Goal: Task Accomplishment & Management: Use online tool/utility

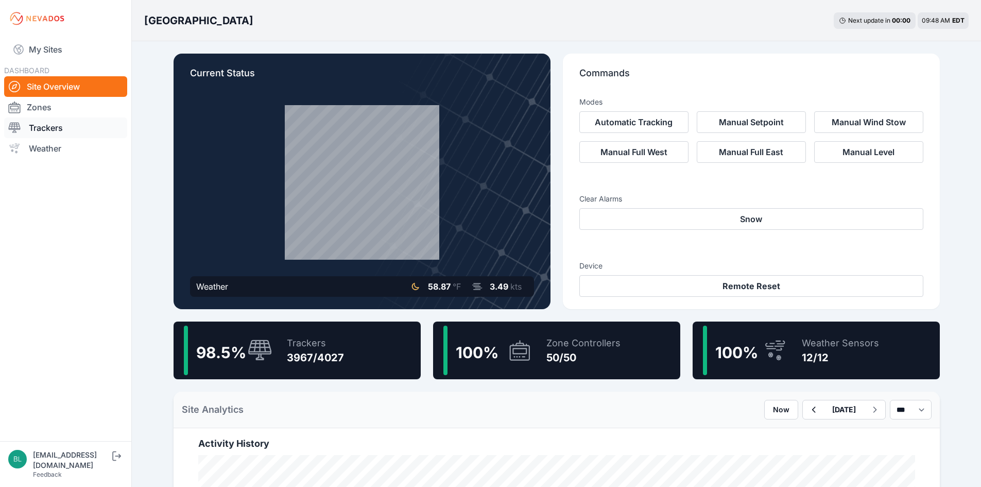
click at [41, 130] on link "Trackers" at bounding box center [65, 127] width 123 height 21
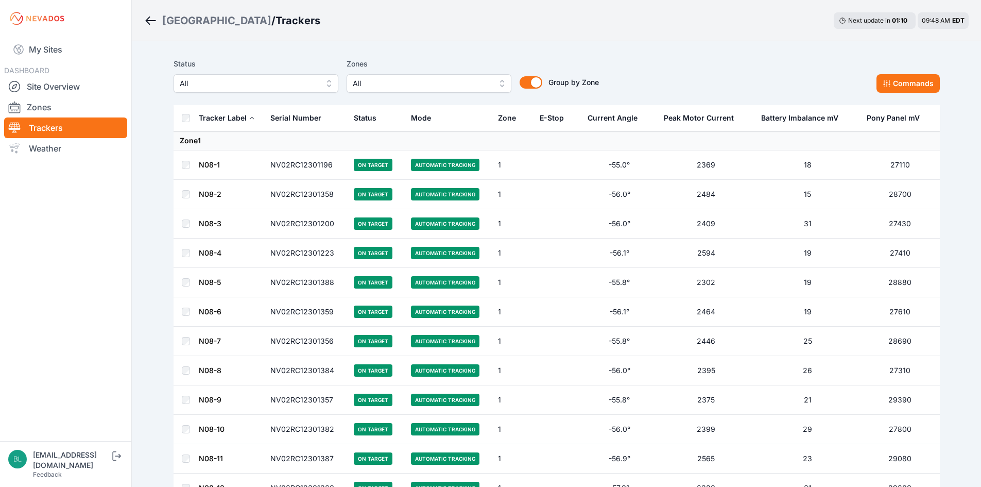
click at [459, 91] on button "All" at bounding box center [429, 83] width 165 height 19
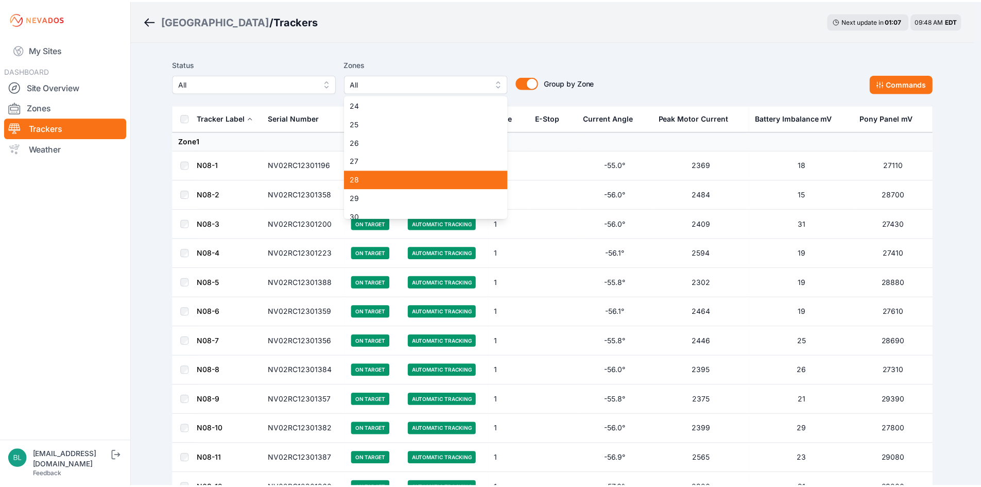
scroll to position [412, 0]
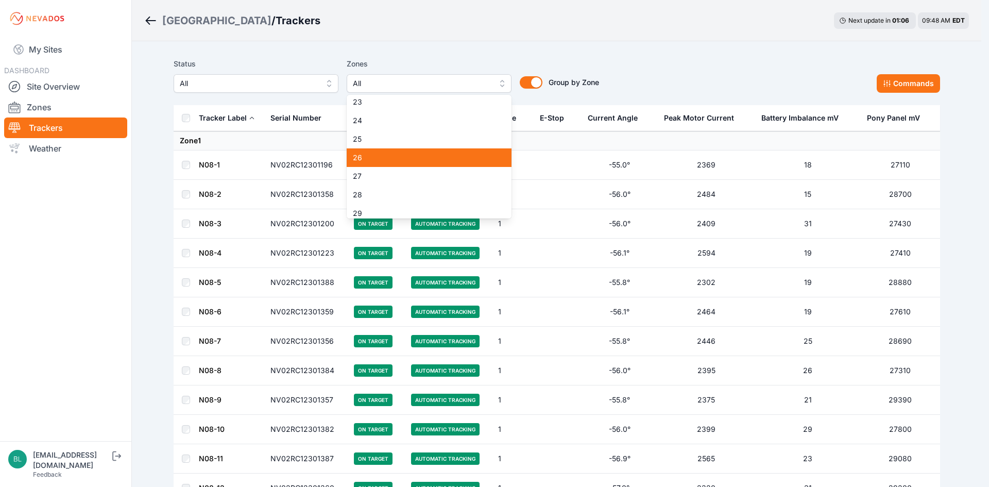
click at [463, 160] on span "26" at bounding box center [423, 157] width 140 height 10
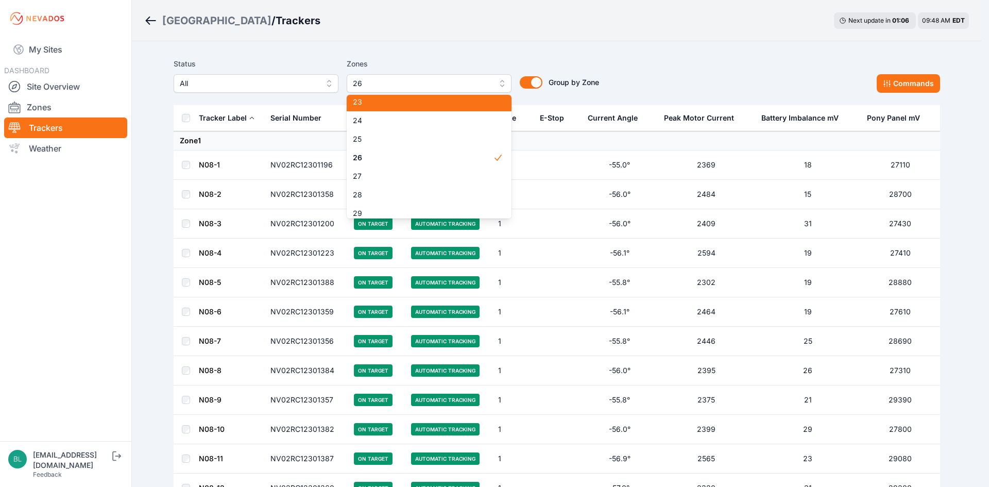
click at [422, 57] on div "Status All Zones 26 1 2 3 4 5 6 7 8 9 10 11 12 13 14 15 16 17 18 19 20 21 22 23…" at bounding box center [557, 80] width 766 height 52
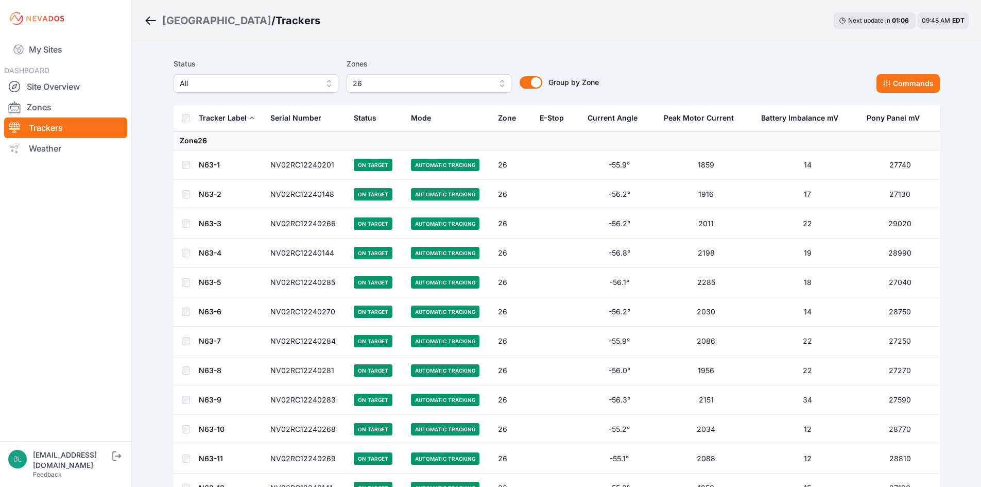
click at [536, 114] on th "E-Stop" at bounding box center [558, 118] width 48 height 26
click at [541, 115] on div "E-Stop" at bounding box center [552, 118] width 24 height 10
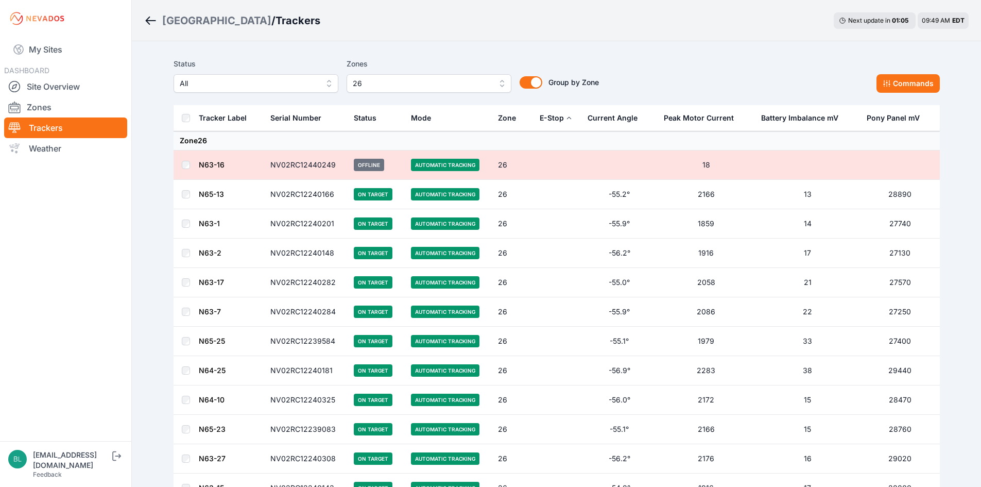
click at [541, 115] on div "E-Stop" at bounding box center [552, 118] width 24 height 10
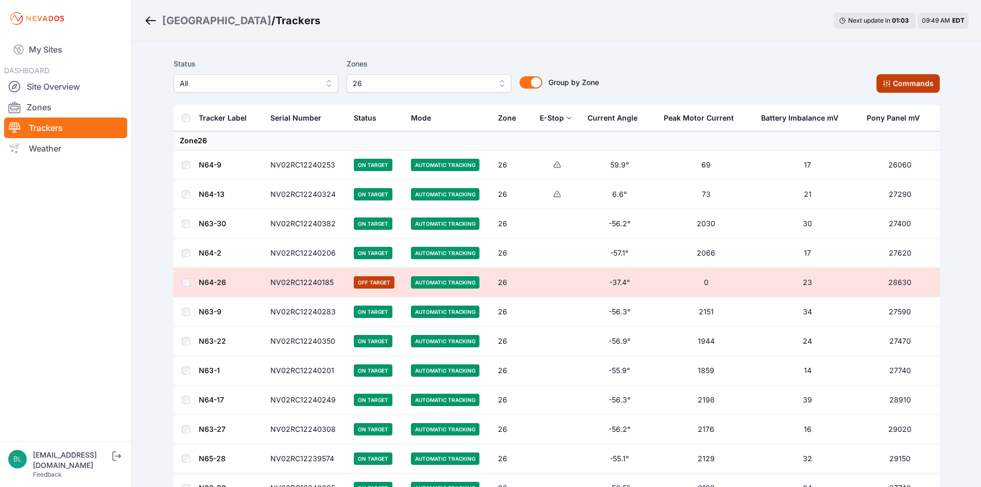
click at [889, 77] on button "Commands" at bounding box center [908, 83] width 63 height 19
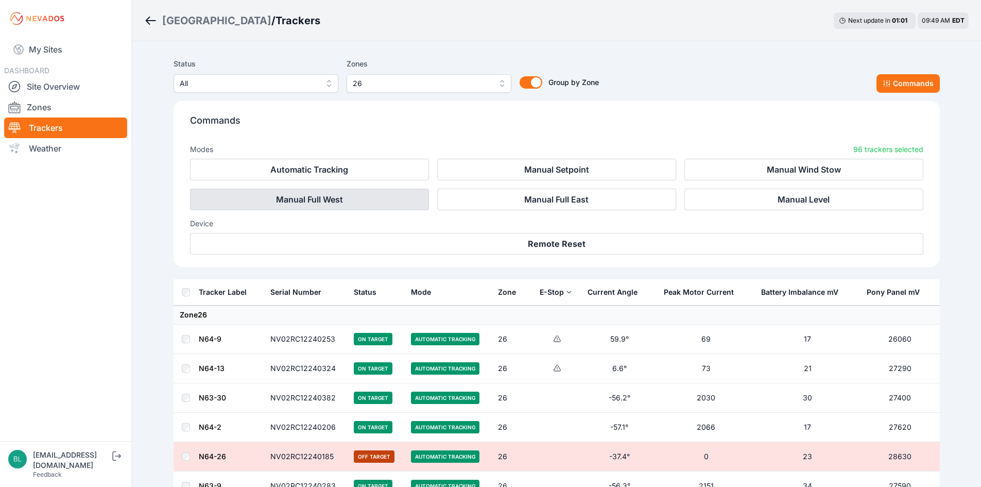
click at [417, 197] on button "Manual Full West" at bounding box center [309, 200] width 239 height 22
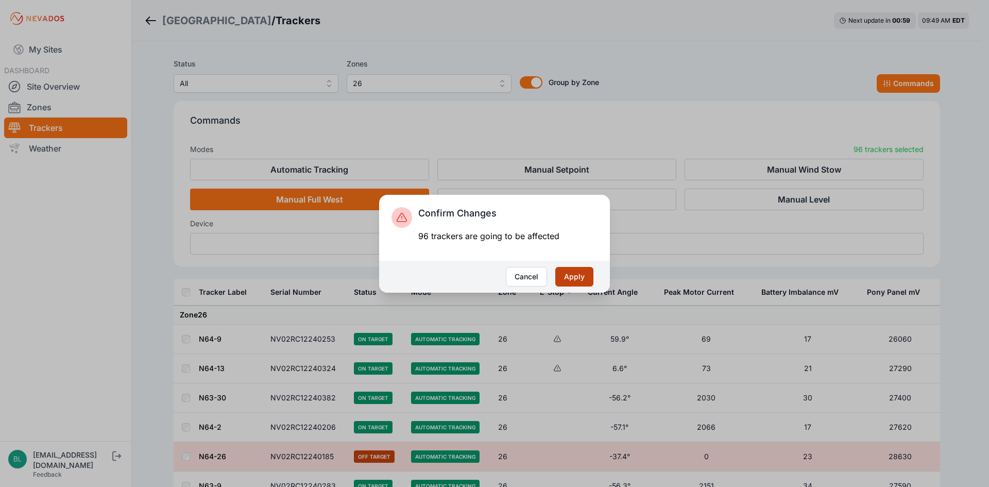
click at [564, 276] on button "Apply" at bounding box center [574, 277] width 38 height 20
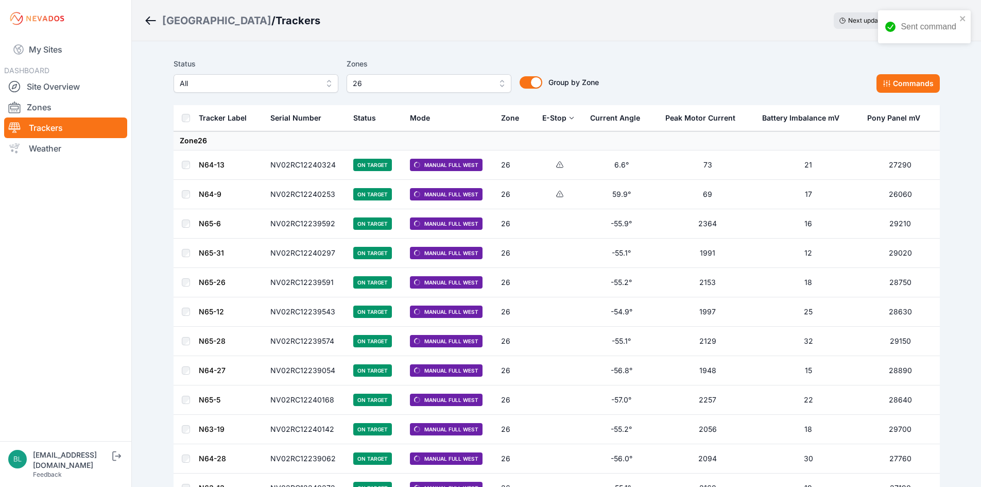
click at [219, 161] on link "N64-13" at bounding box center [212, 164] width 26 height 9
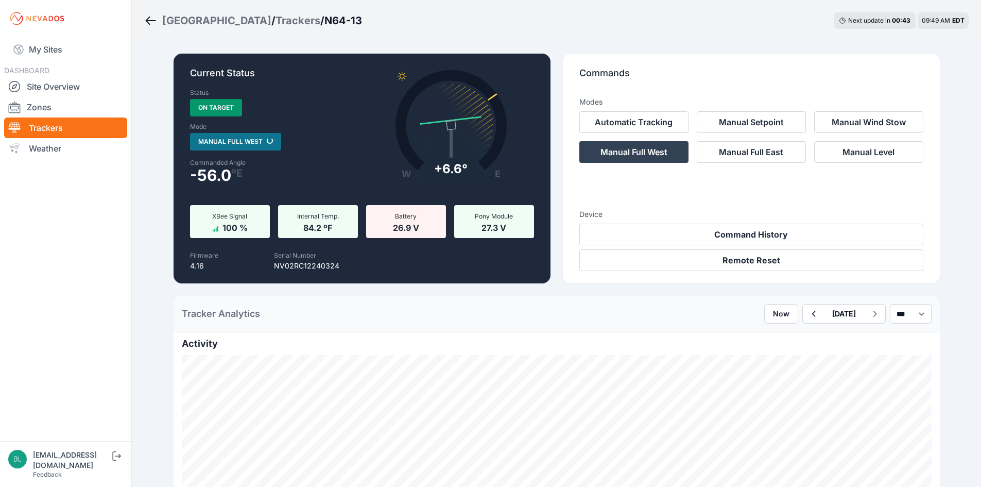
drag, startPoint x: 422, startPoint y: 313, endPoint x: 425, endPoint y: 323, distance: 10.8
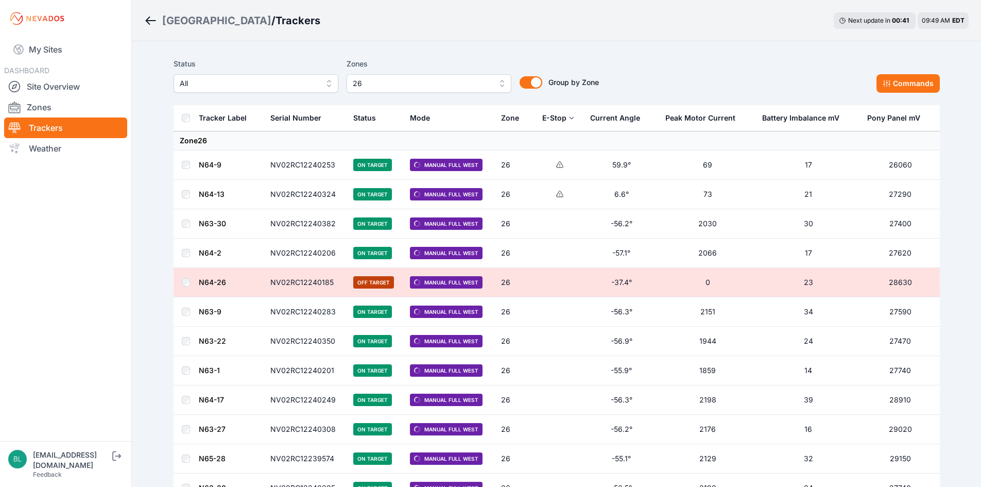
click at [214, 247] on td "N64-2" at bounding box center [231, 252] width 66 height 29
click at [213, 251] on link "N64-2" at bounding box center [210, 252] width 23 height 9
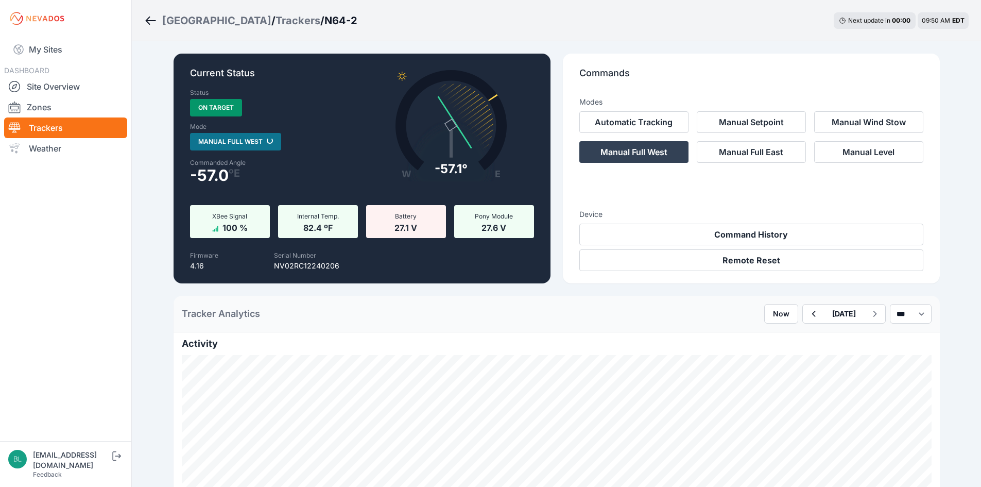
drag, startPoint x: 439, startPoint y: 7, endPoint x: 461, endPoint y: 18, distance: 23.7
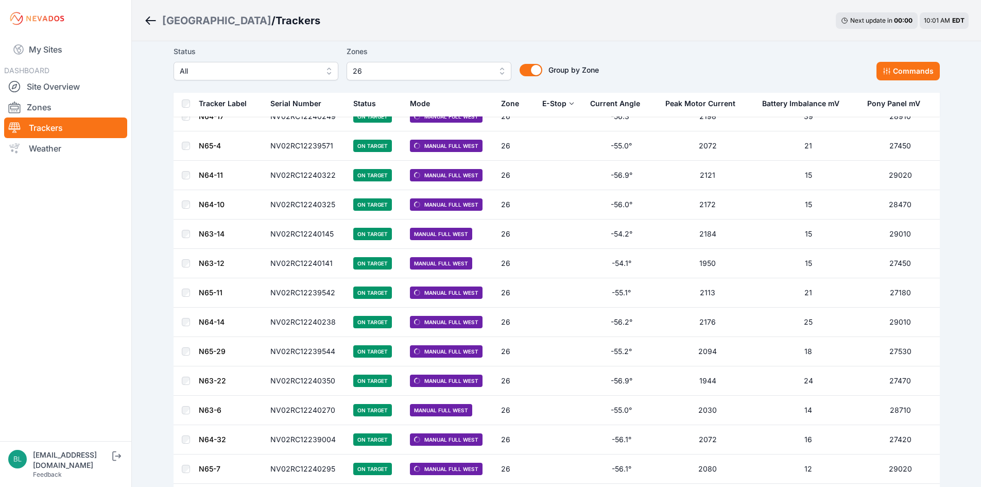
scroll to position [2009, 0]
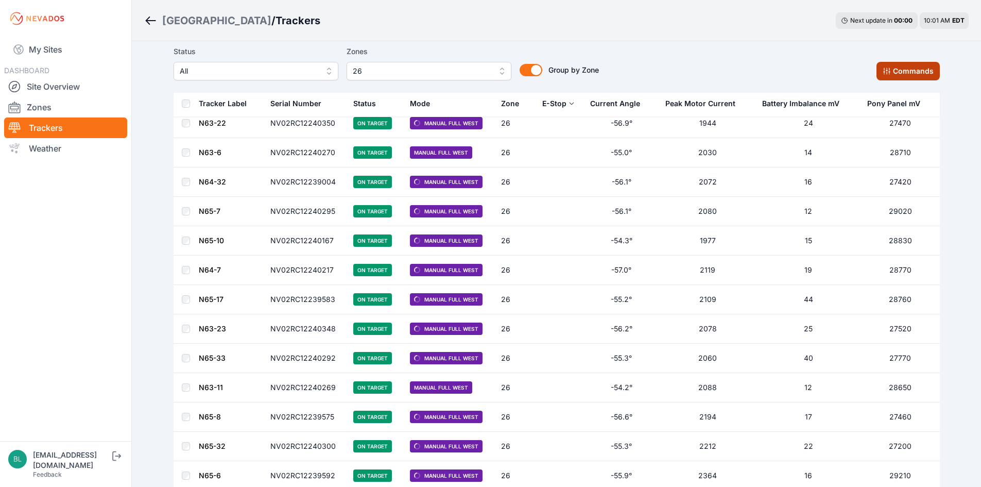
click at [904, 71] on button "Commands" at bounding box center [908, 71] width 63 height 19
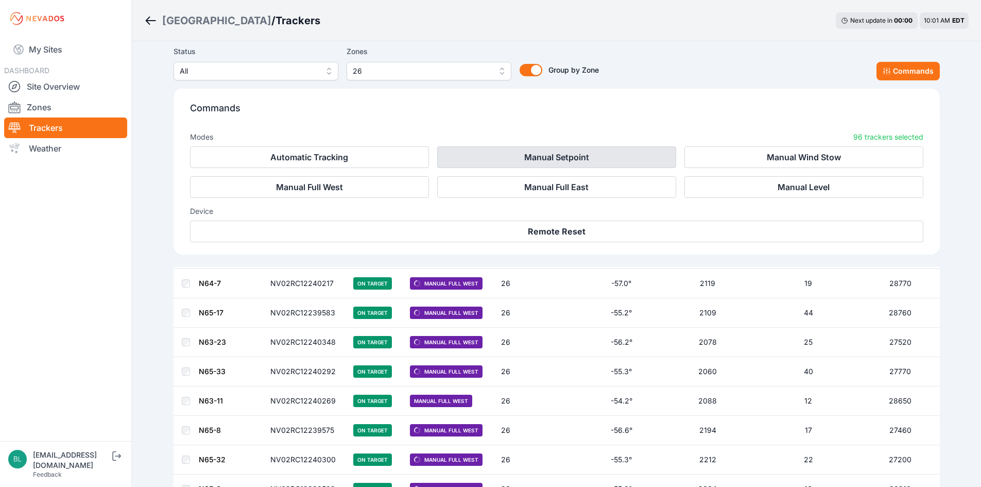
scroll to position [2183, 0]
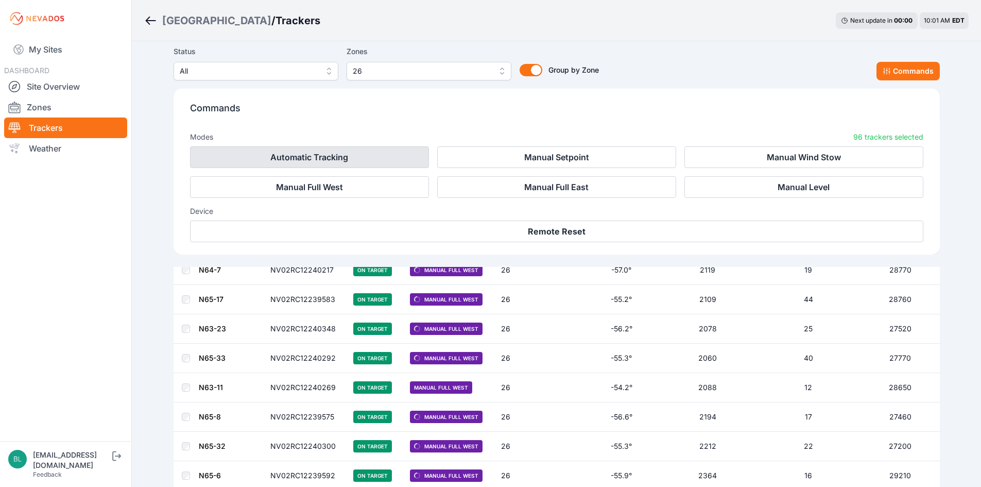
click at [403, 158] on button "Automatic Tracking" at bounding box center [309, 157] width 239 height 22
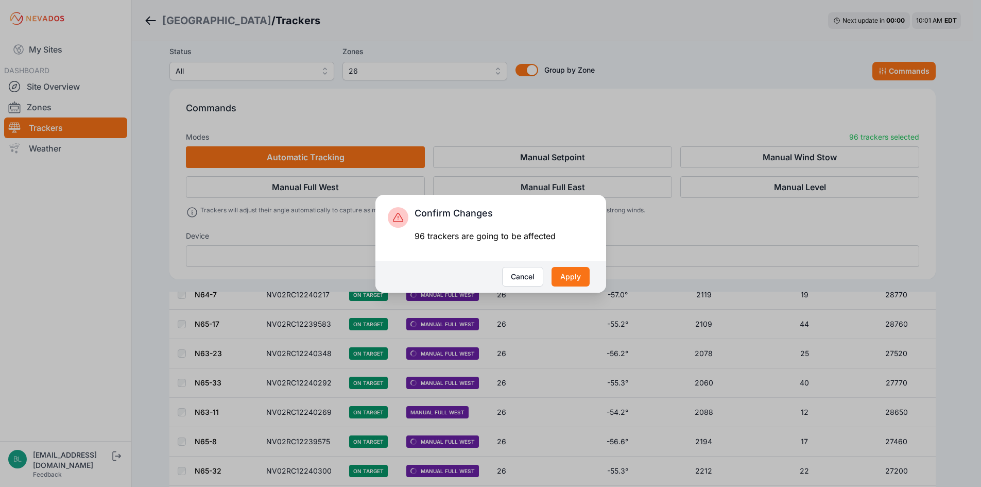
scroll to position [2208, 0]
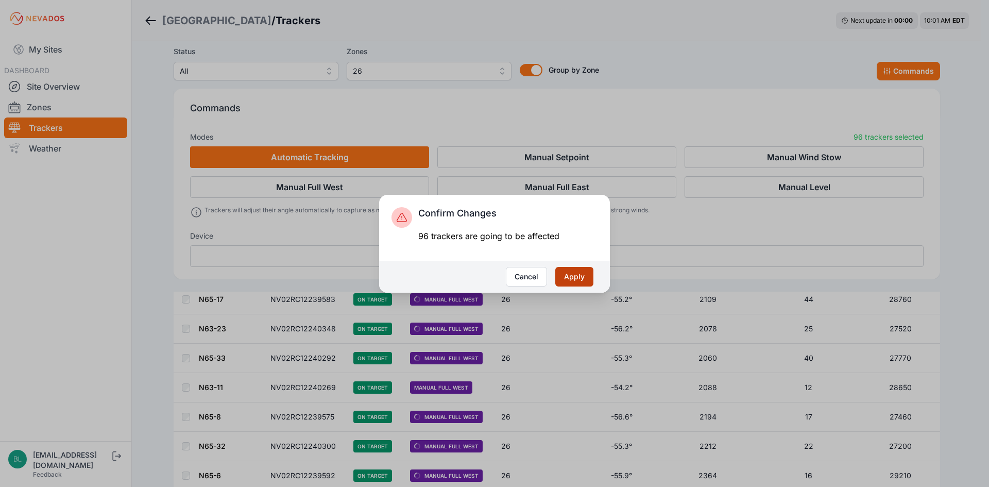
click at [586, 279] on button "Apply" at bounding box center [574, 277] width 38 height 20
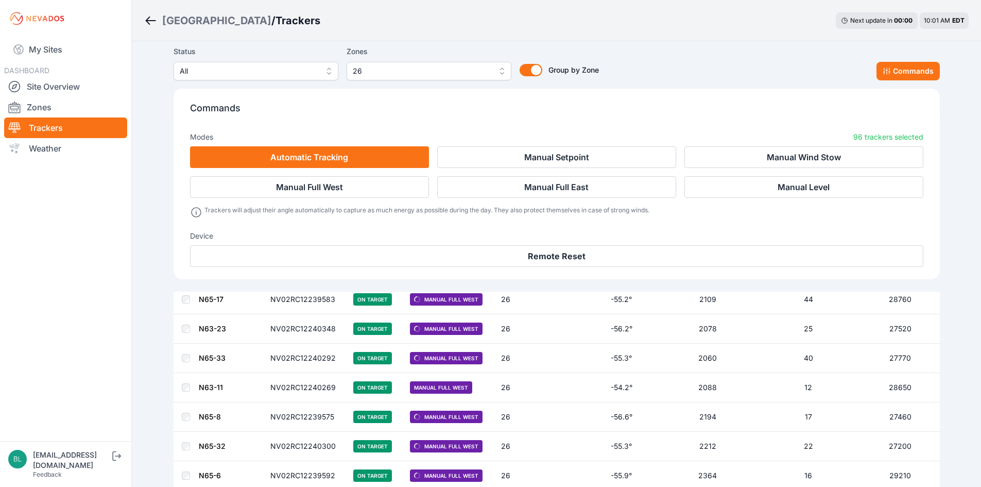
click at [666, 49] on div "Status All Zones 26 Group by Zone Group by Zone Commands" at bounding box center [557, 62] width 766 height 35
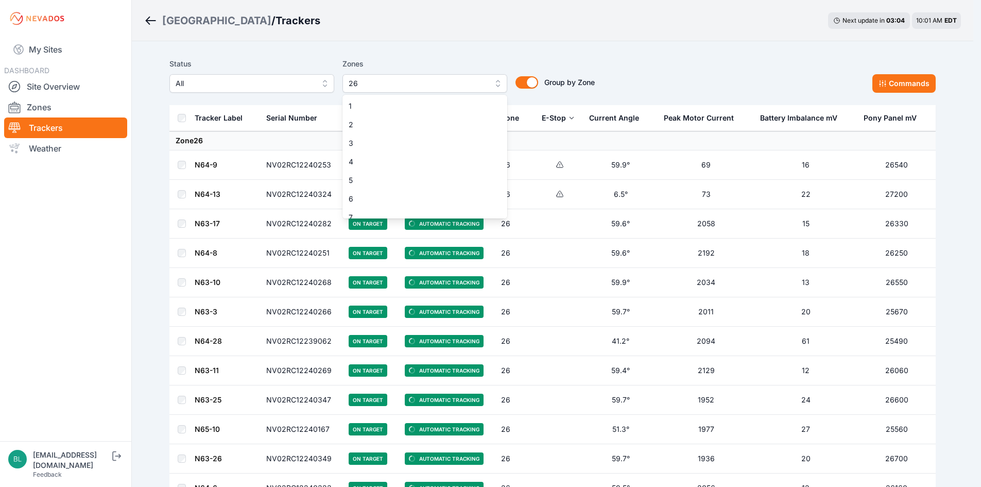
click at [408, 91] on button "26" at bounding box center [425, 83] width 165 height 19
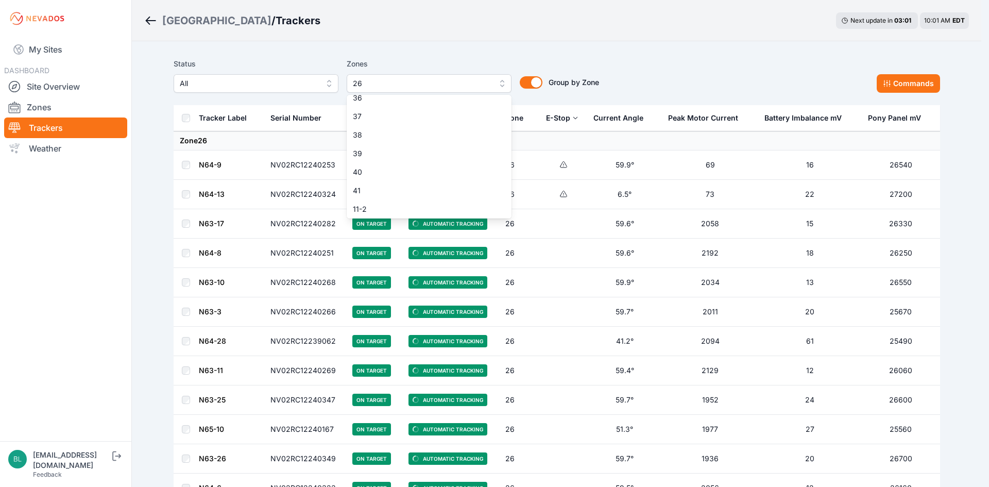
scroll to position [653, 0]
click at [396, 200] on div "41" at bounding box center [429, 194] width 165 height 19
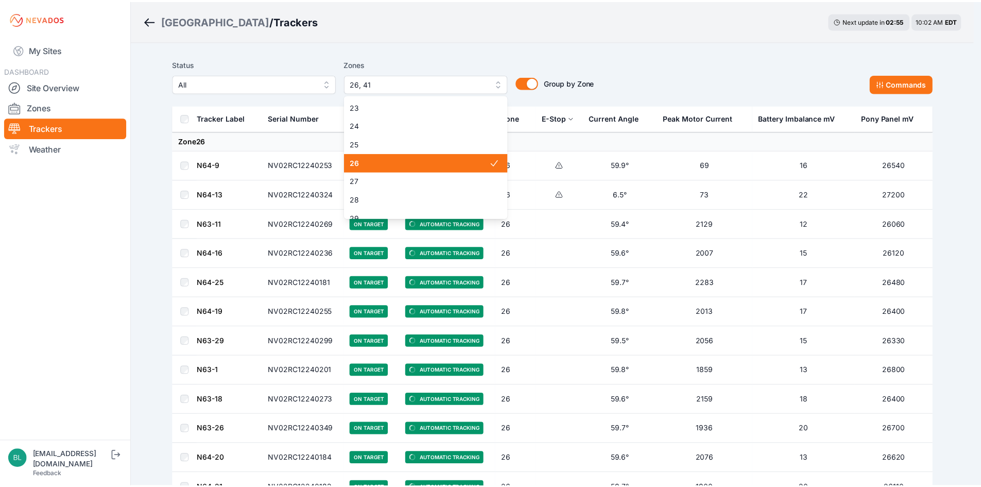
scroll to position [396, 0]
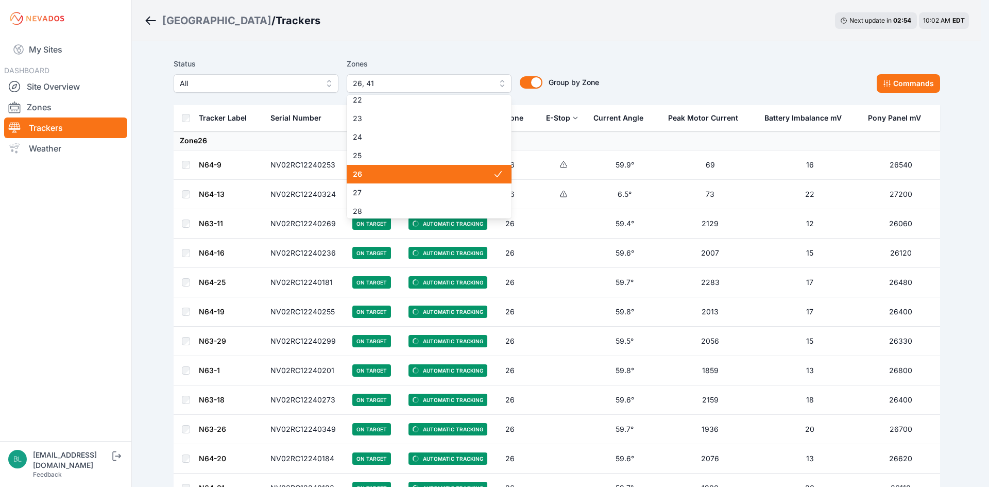
click at [384, 172] on span "26" at bounding box center [423, 174] width 140 height 10
click at [427, 63] on div "Zones 26, 41 1 2 3 4 5 6 7 8 9 10 11 12 13 14 15 16 17 18 19 20 21 22 23 24 25 …" at bounding box center [429, 75] width 165 height 35
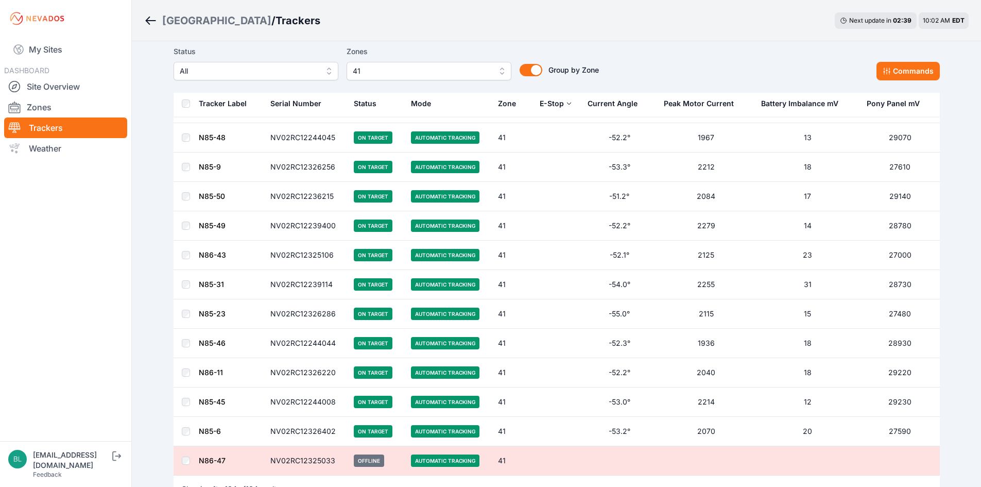
scroll to position [2821, 0]
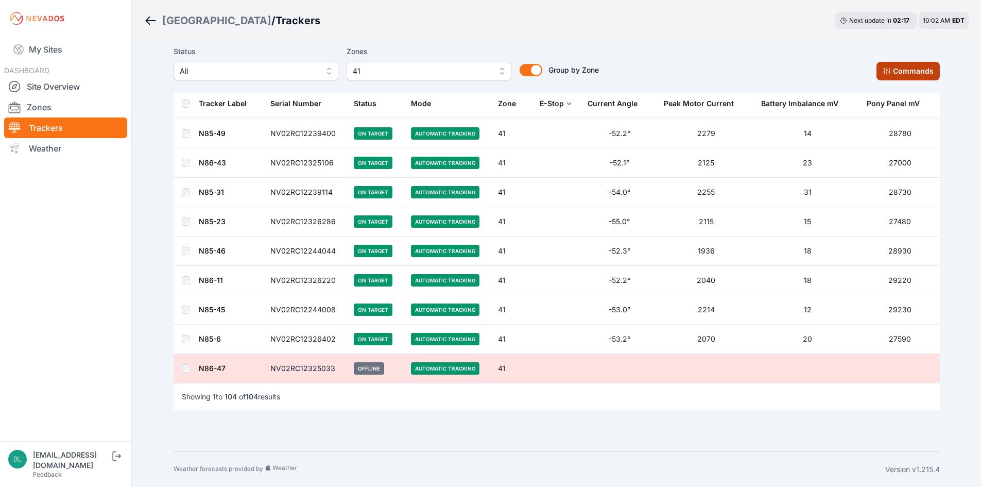
click at [896, 78] on button "Commands" at bounding box center [908, 71] width 63 height 19
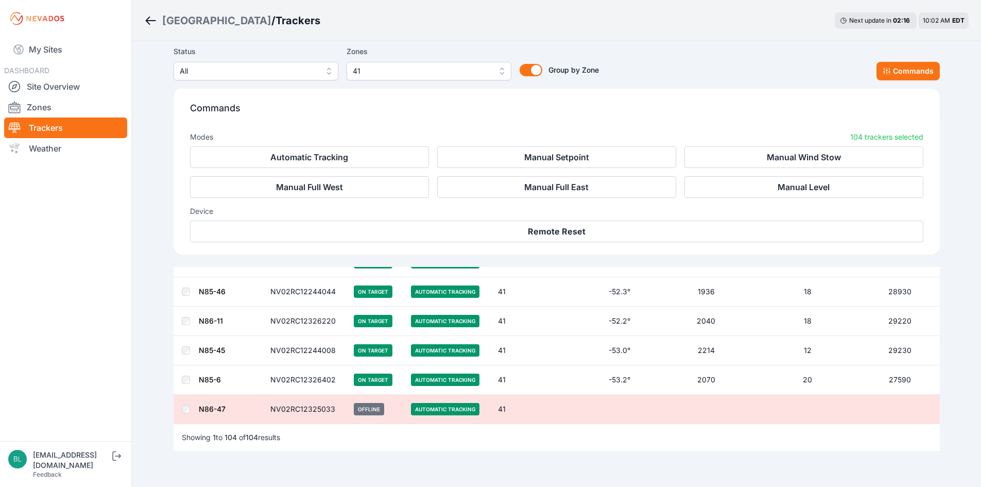
scroll to position [2995, 0]
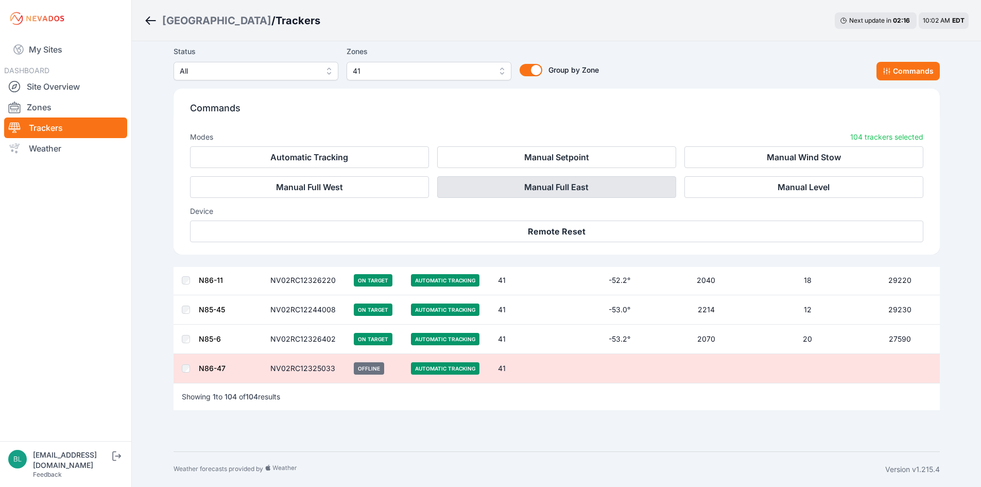
click at [566, 193] on button "Manual Full East" at bounding box center [556, 187] width 239 height 22
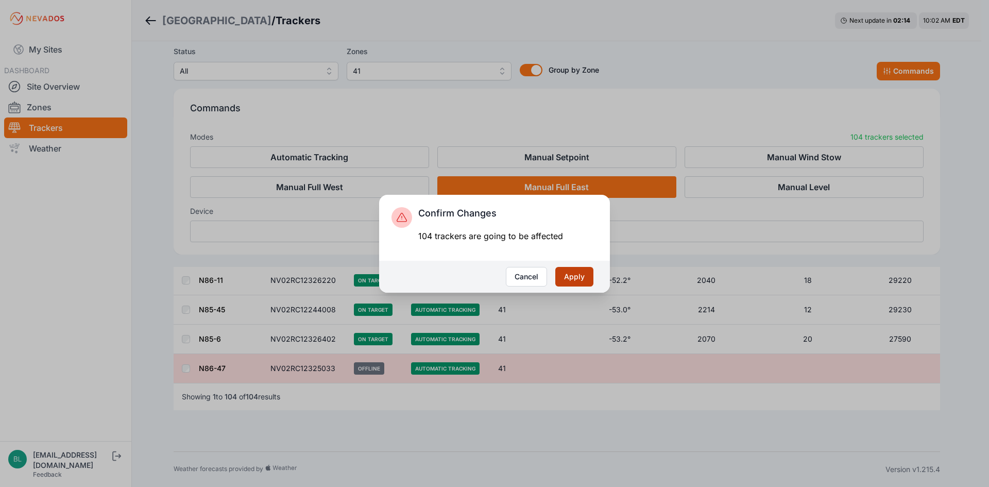
click at [561, 274] on button "Apply" at bounding box center [574, 277] width 38 height 20
